Goal: Information Seeking & Learning: Learn about a topic

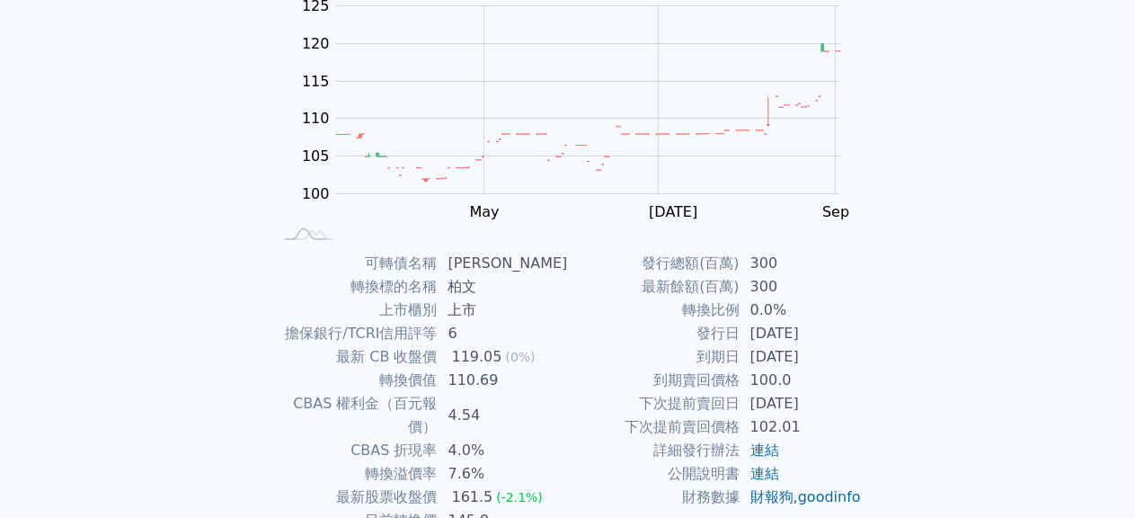
scroll to position [315, 0]
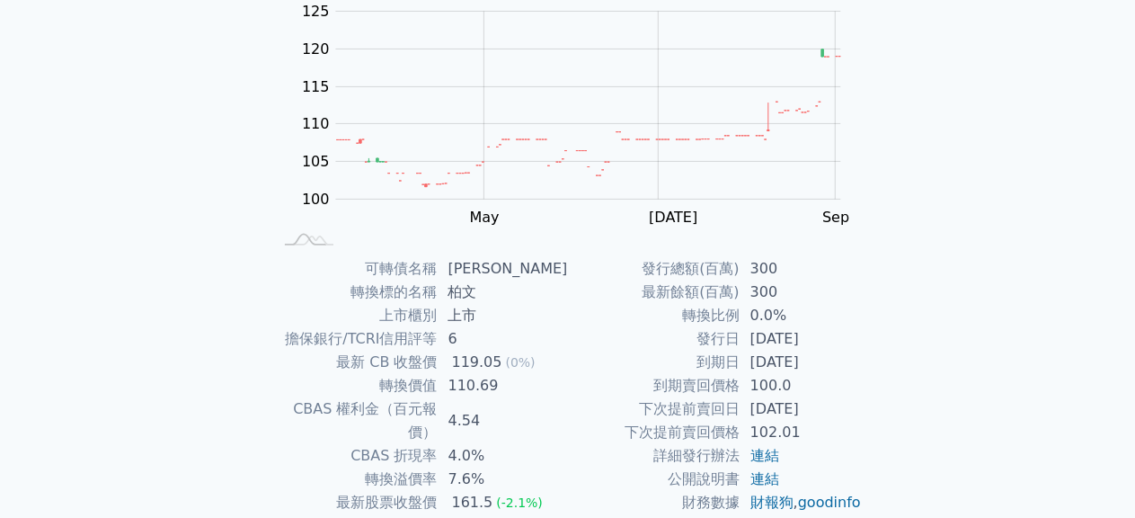
scroll to position [135, 0]
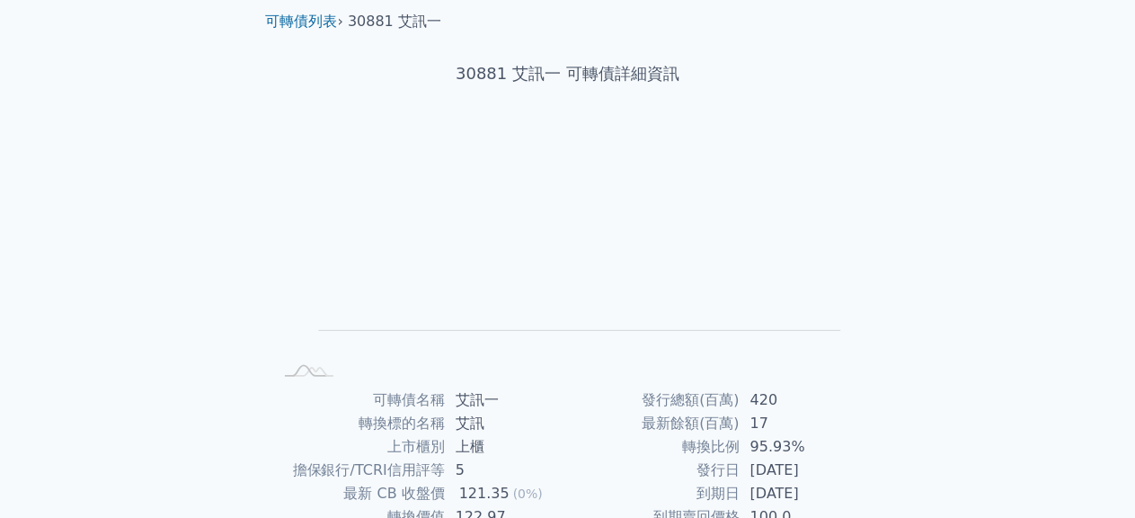
scroll to position [90, 0]
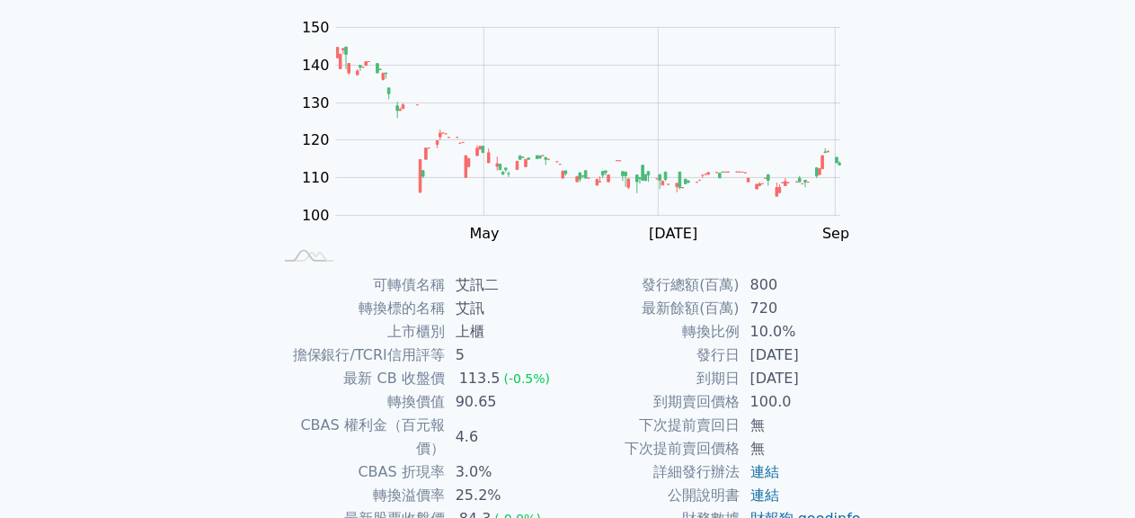
scroll to position [180, 0]
